Goal: Information Seeking & Learning: Learn about a topic

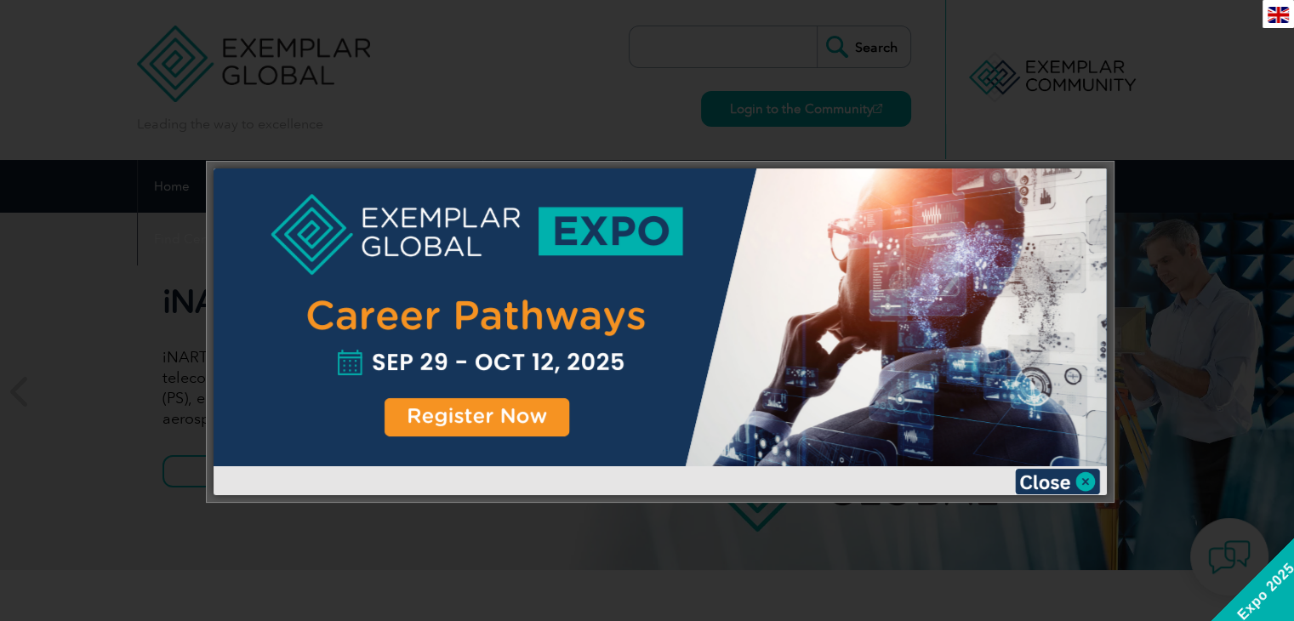
click at [1084, 478] on img at bounding box center [1057, 482] width 85 height 26
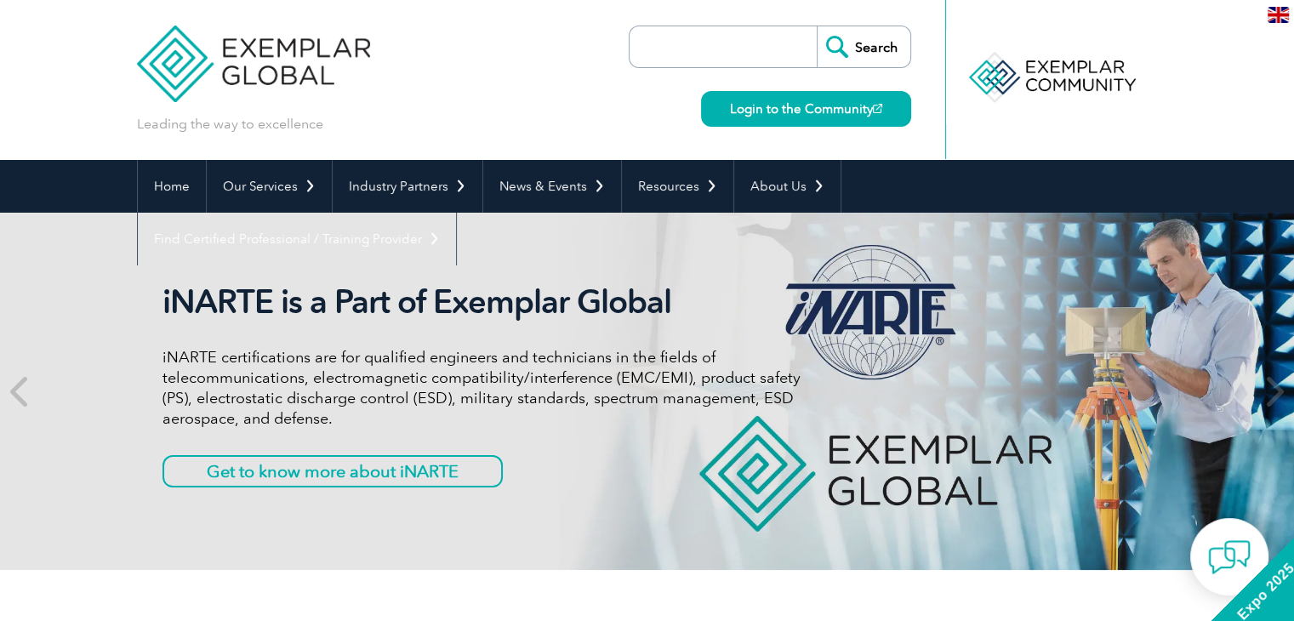
click at [1287, 16] on img at bounding box center [1277, 15] width 21 height 16
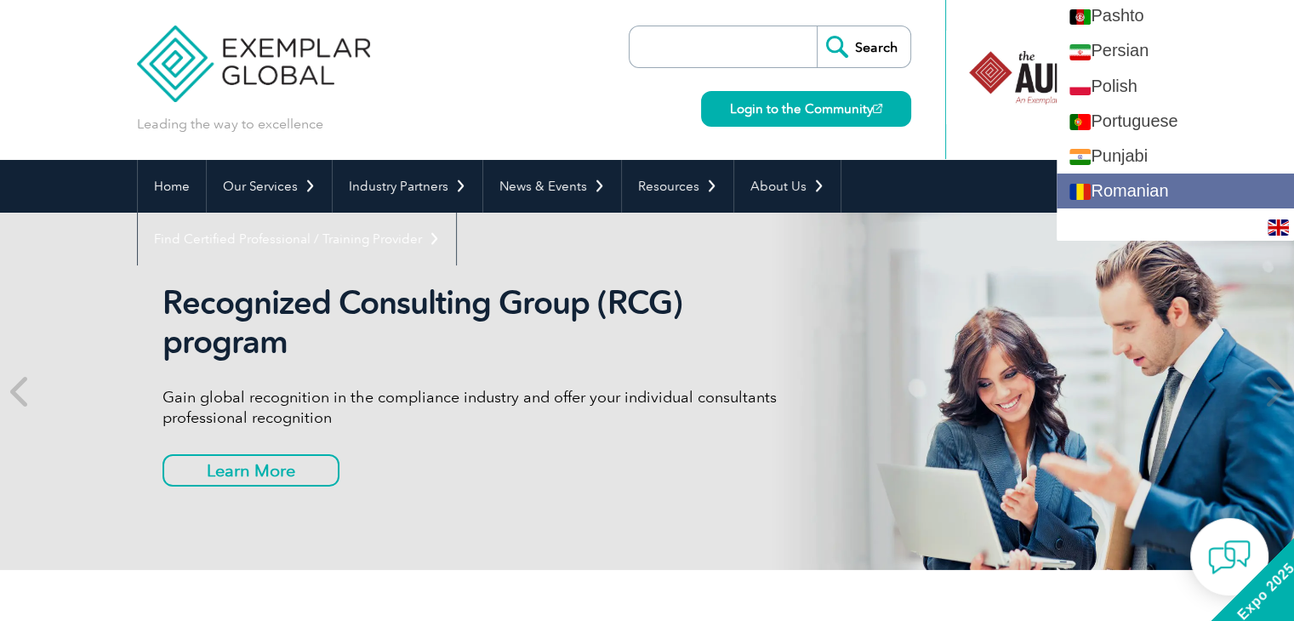
scroll to position [2381, 0]
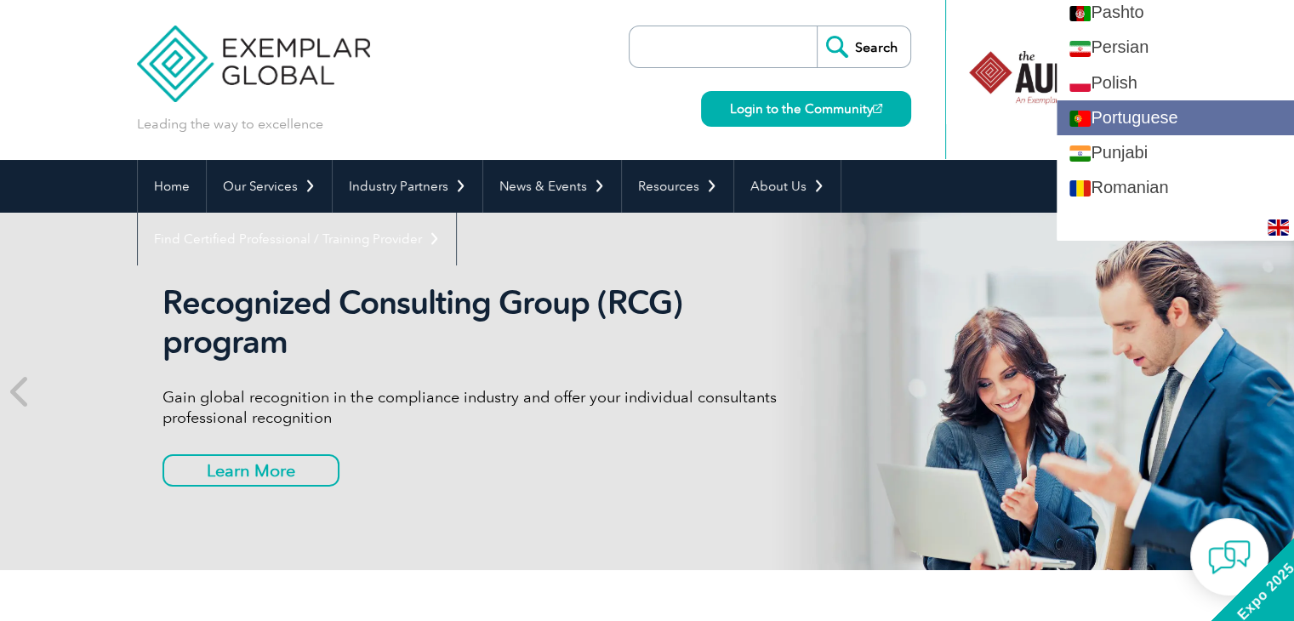
click at [1170, 117] on link "Portuguese" at bounding box center [1174, 117] width 237 height 35
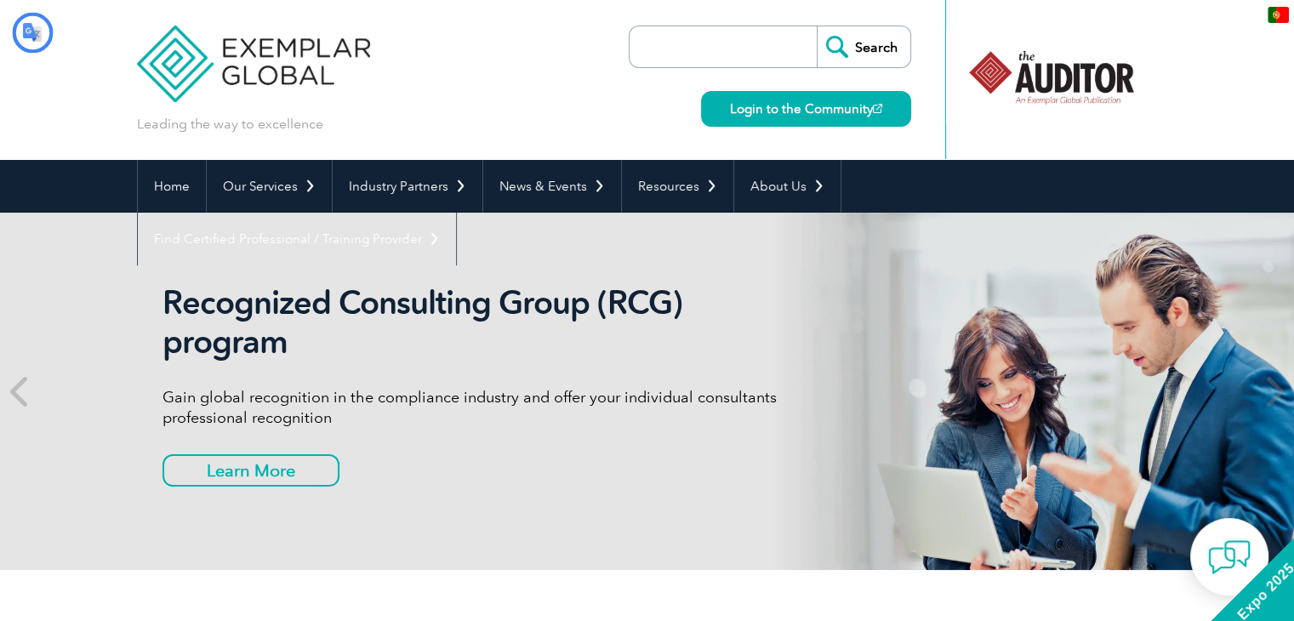
scroll to position [0, 0]
type input "Procurar"
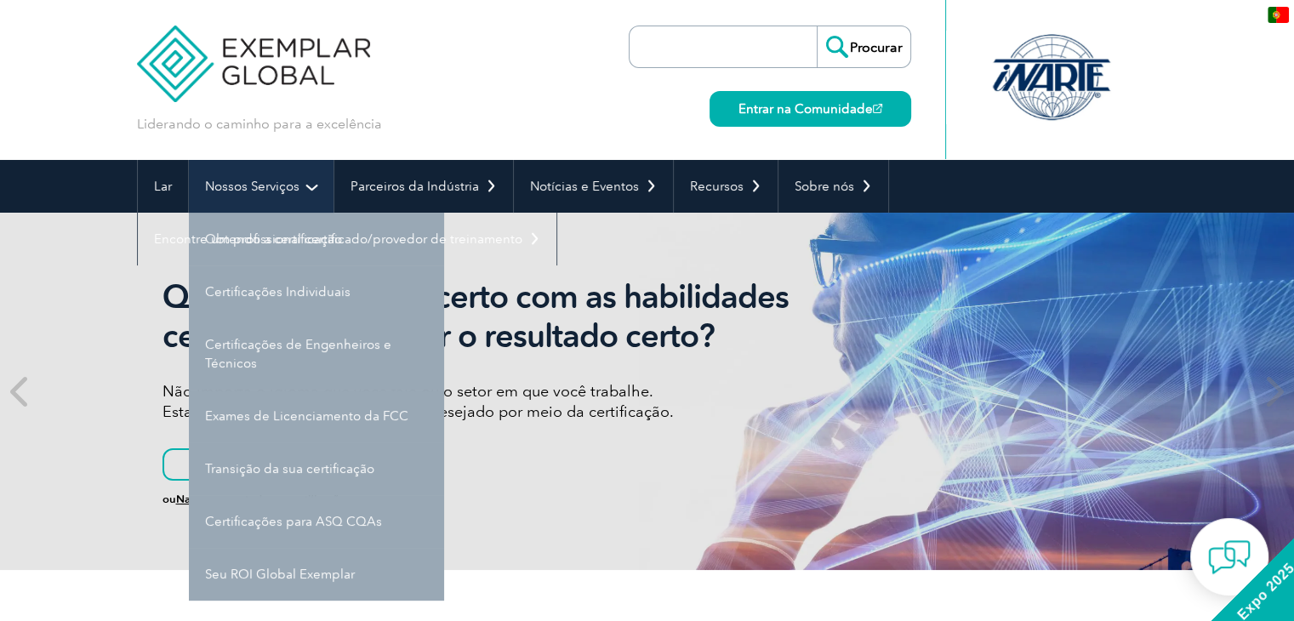
scroll to position [85, 0]
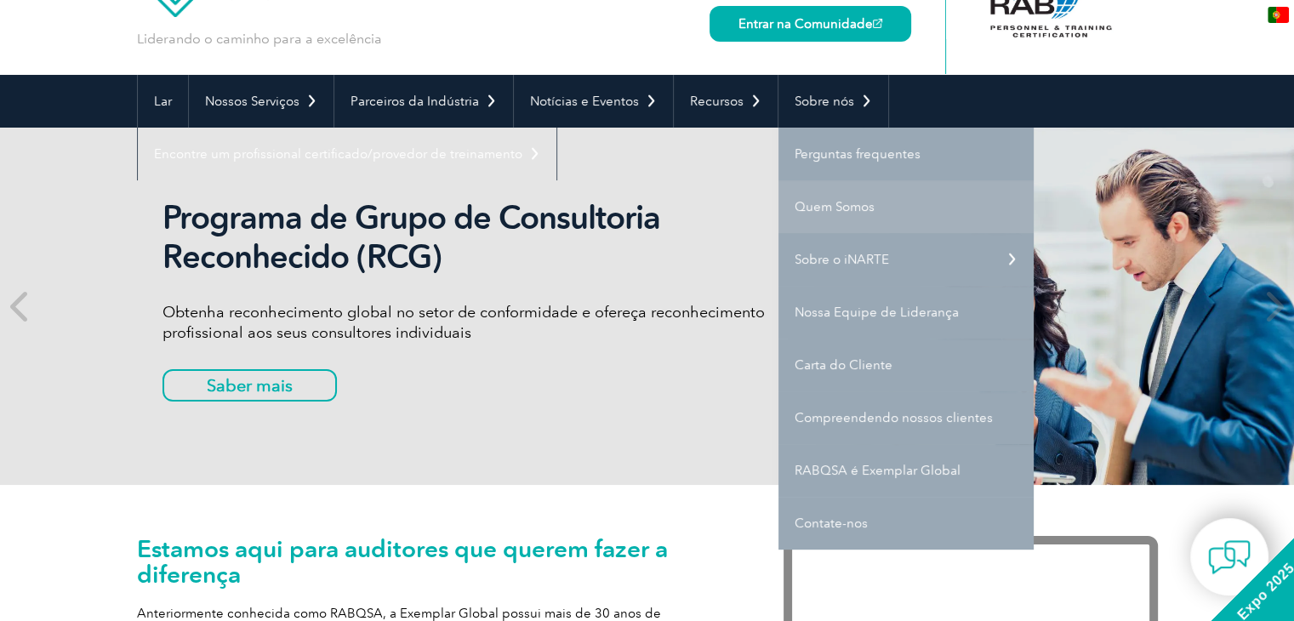
click at [817, 202] on font "Quem Somos" at bounding box center [834, 206] width 80 height 15
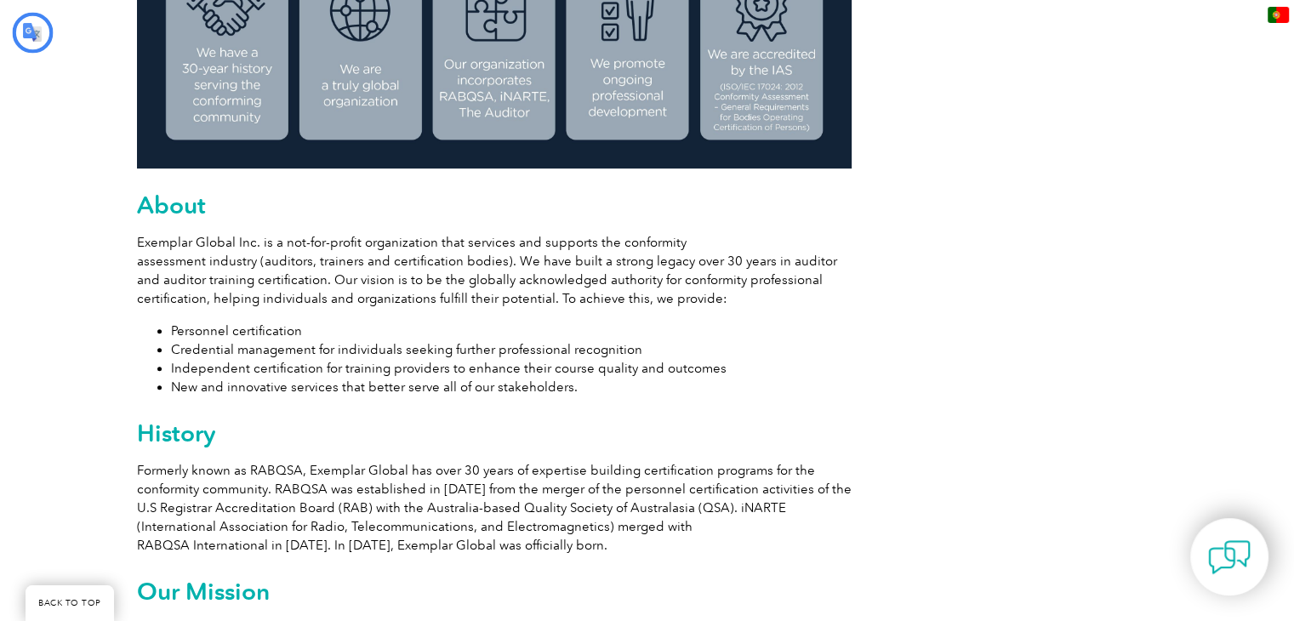
type input "Procurar"
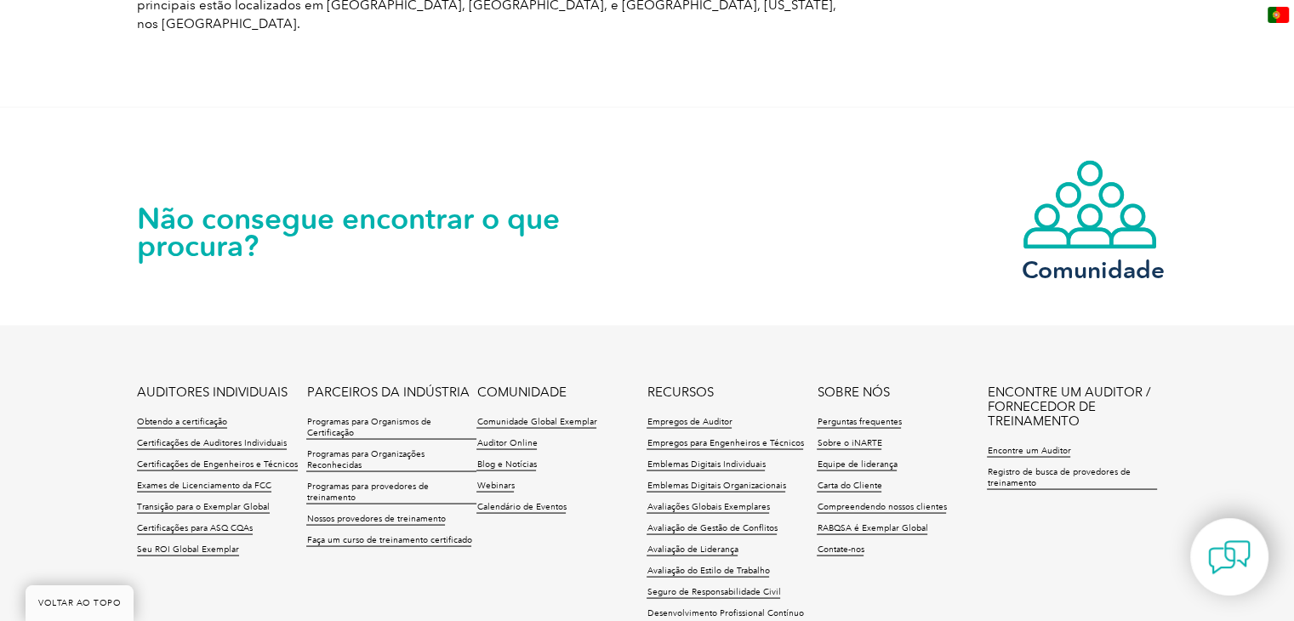
scroll to position [3129, 0]
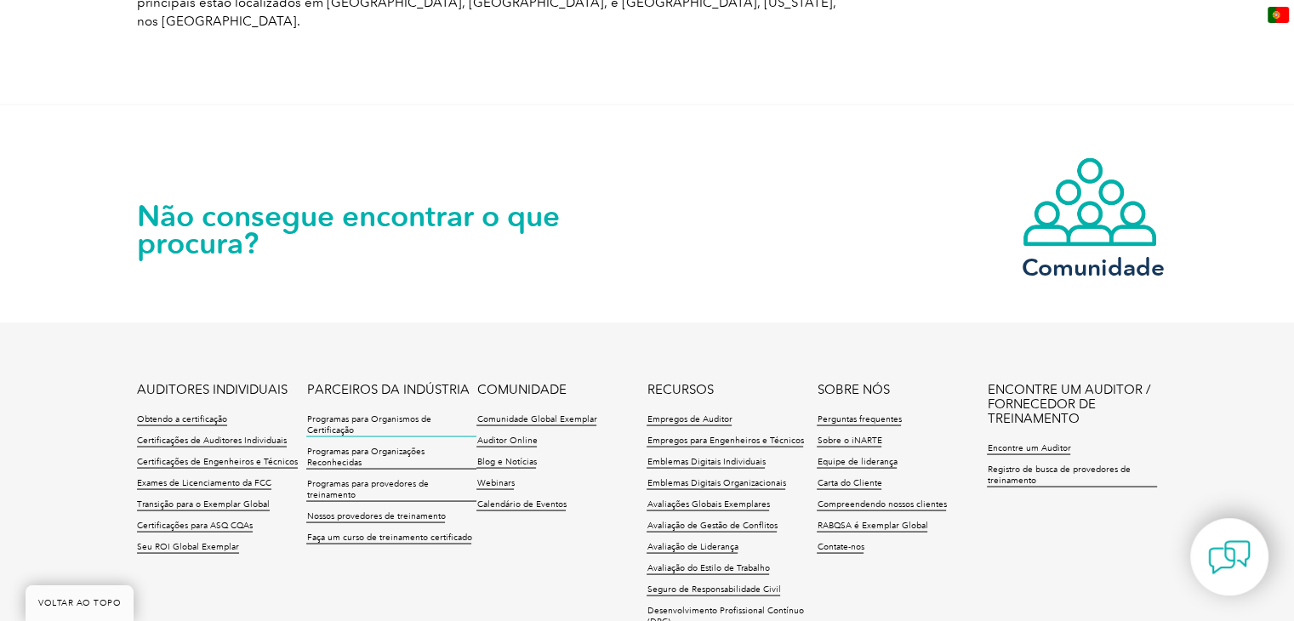
click at [366, 413] on font "Programas para Organismos de Certificação" at bounding box center [368, 423] width 124 height 21
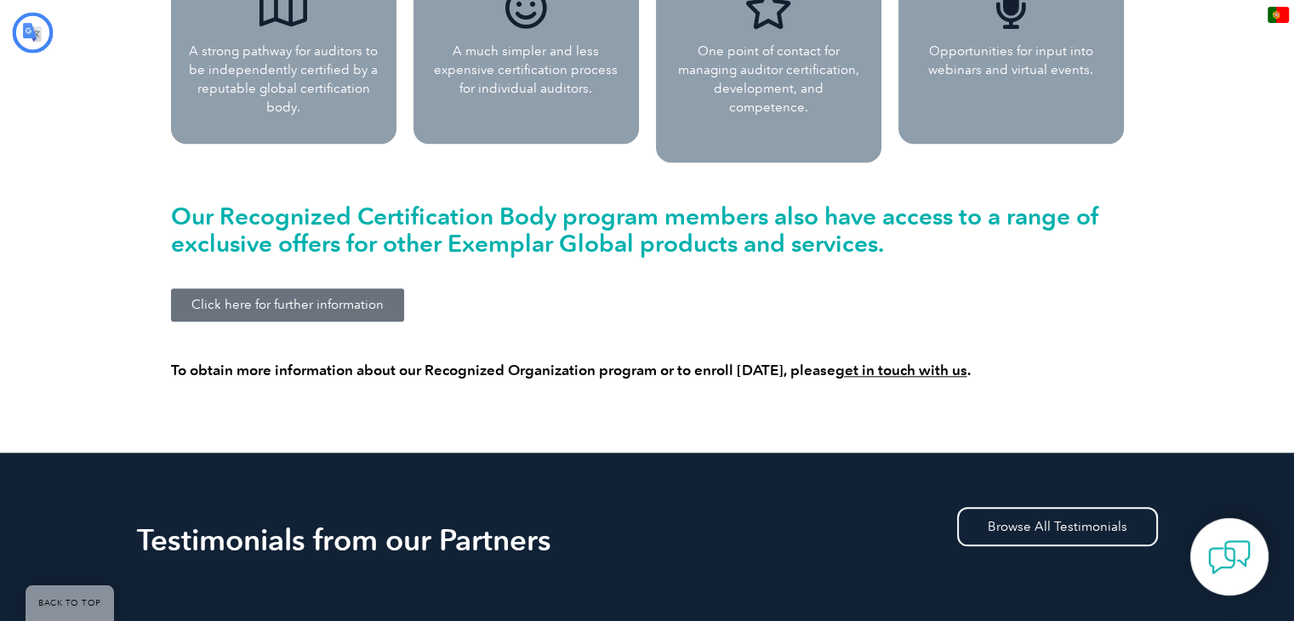
type input "Procurar"
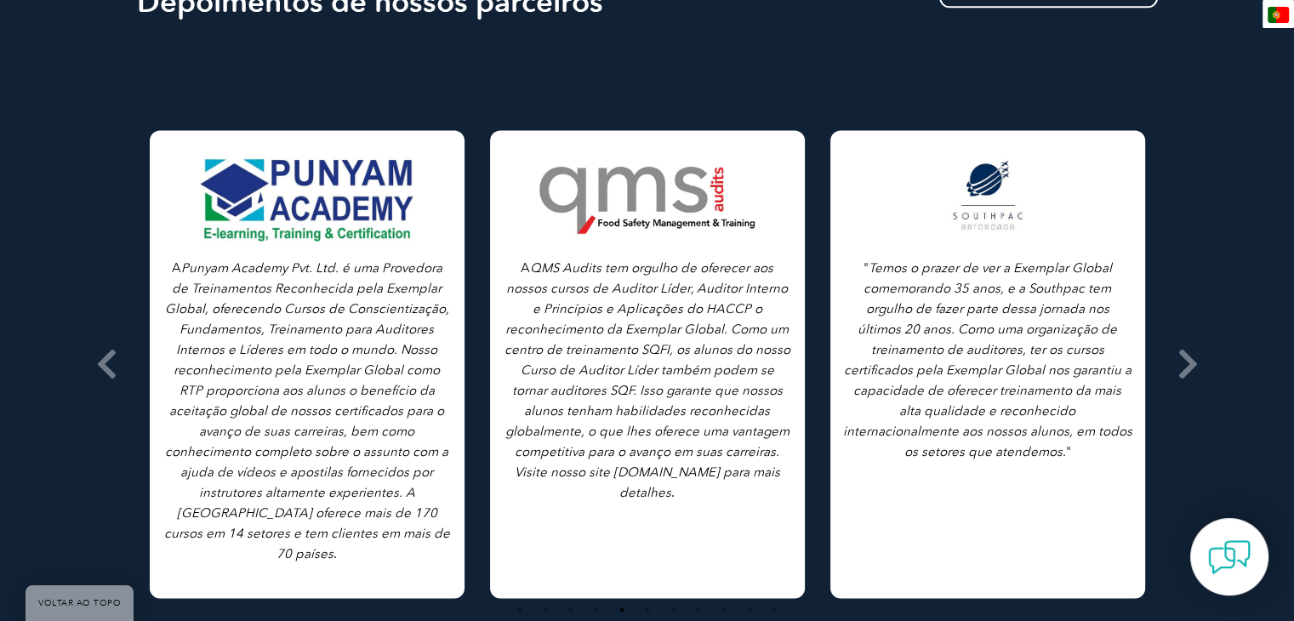
scroll to position [2333, 0]
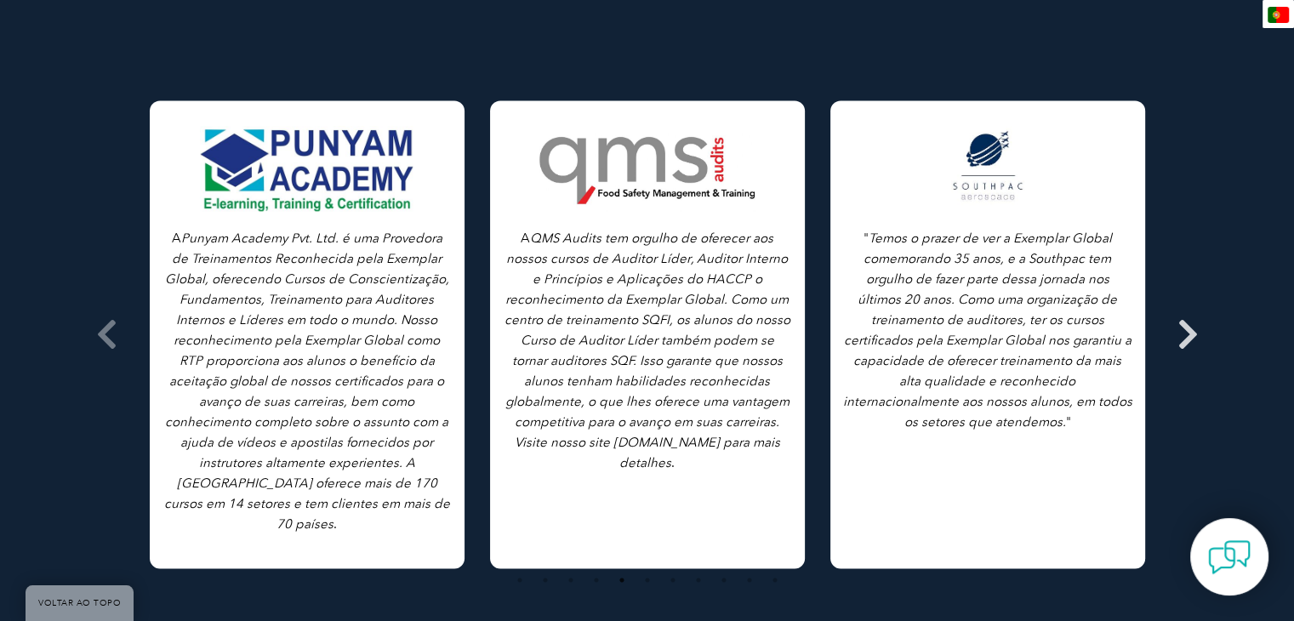
click at [1192, 334] on icon at bounding box center [1187, 334] width 21 height 0
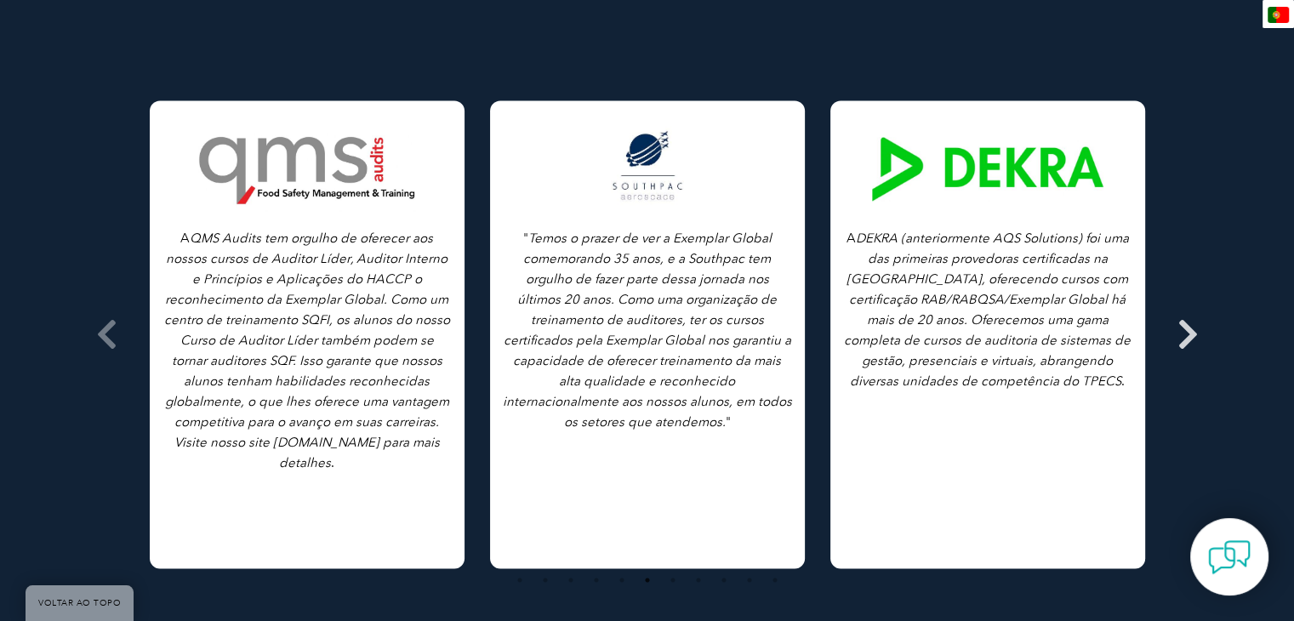
click at [1185, 334] on icon at bounding box center [1187, 334] width 21 height 0
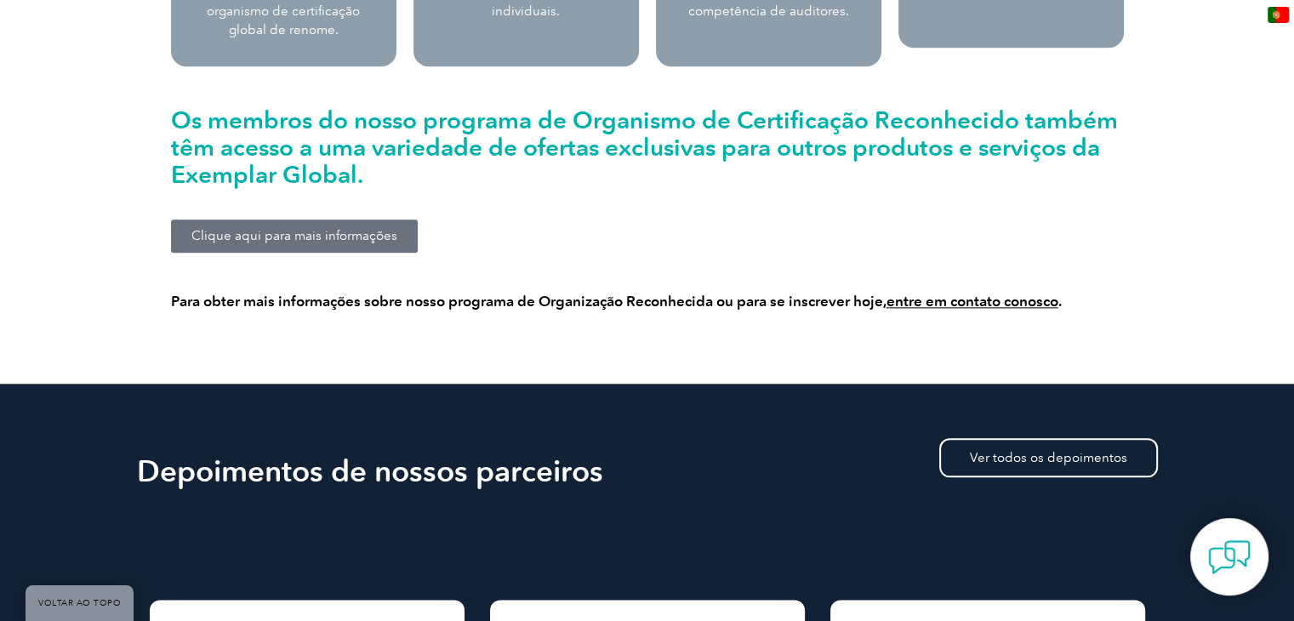
scroll to position [1828, 0]
